Goal: Information Seeking & Learning: Compare options

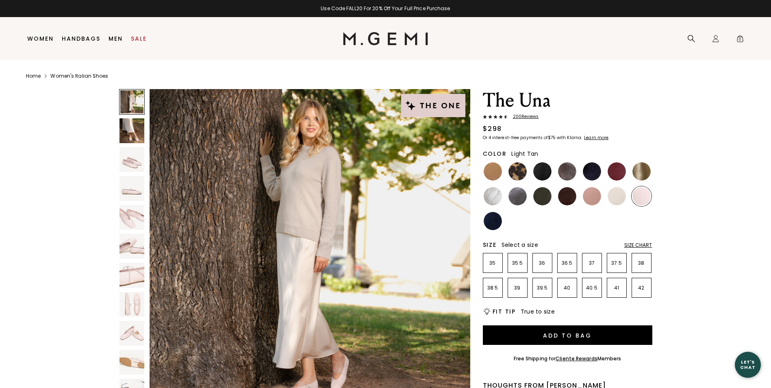
click at [496, 173] on img at bounding box center [493, 171] width 18 height 18
click at [588, 198] on img at bounding box center [592, 196] width 18 height 18
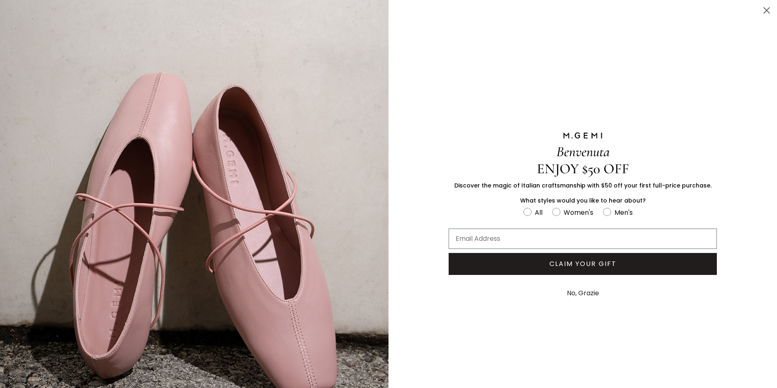
click at [572, 290] on button "No, Grazie" at bounding box center [583, 293] width 40 height 20
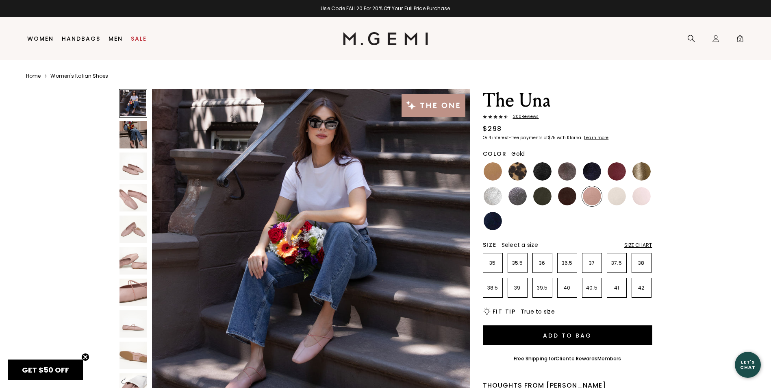
click at [643, 170] on img at bounding box center [642, 171] width 18 height 18
